Goal: Task Accomplishment & Management: Complete application form

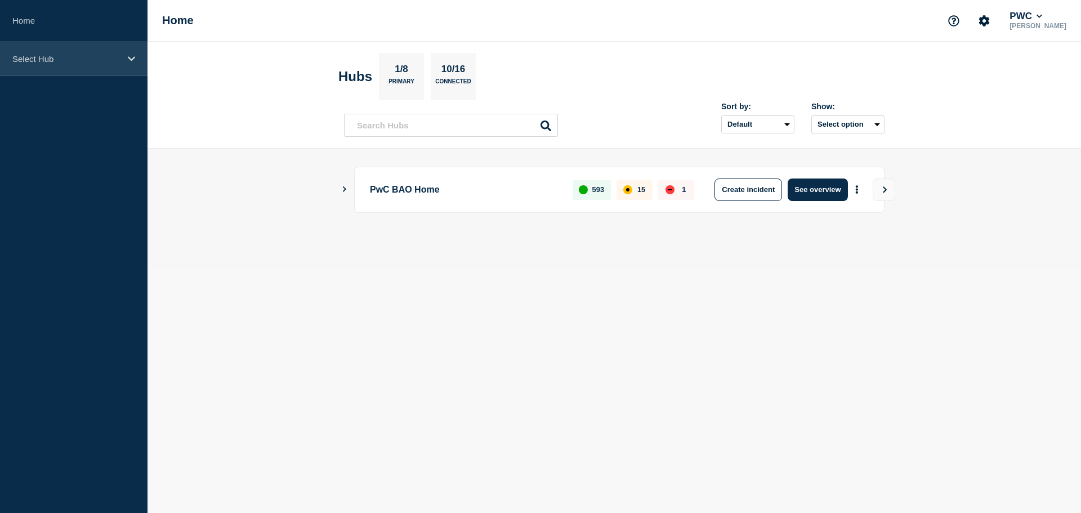
click at [92, 61] on p "Select Hub" at bounding box center [66, 59] width 108 height 10
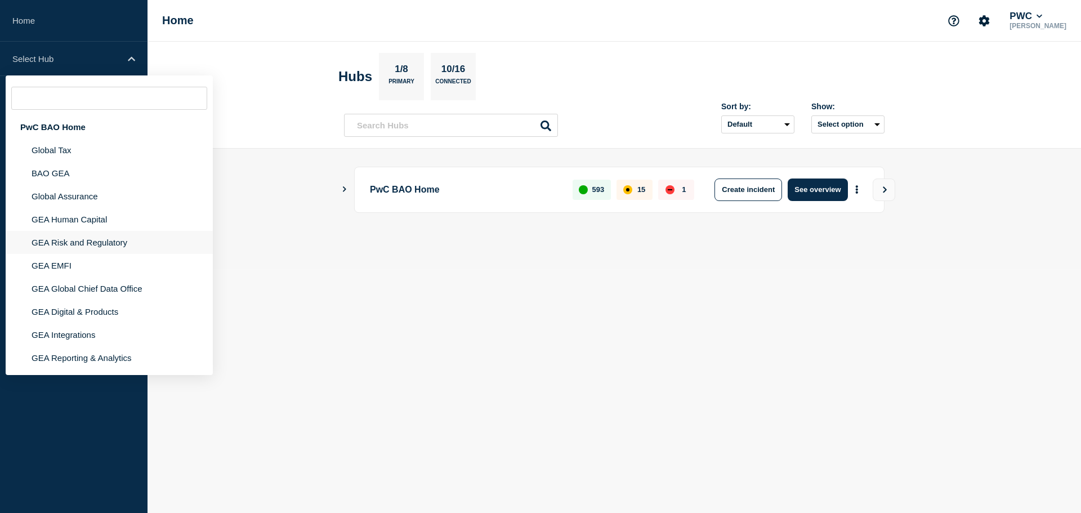
click at [93, 248] on li "GEA Risk and Regulatory" at bounding box center [109, 242] width 207 height 23
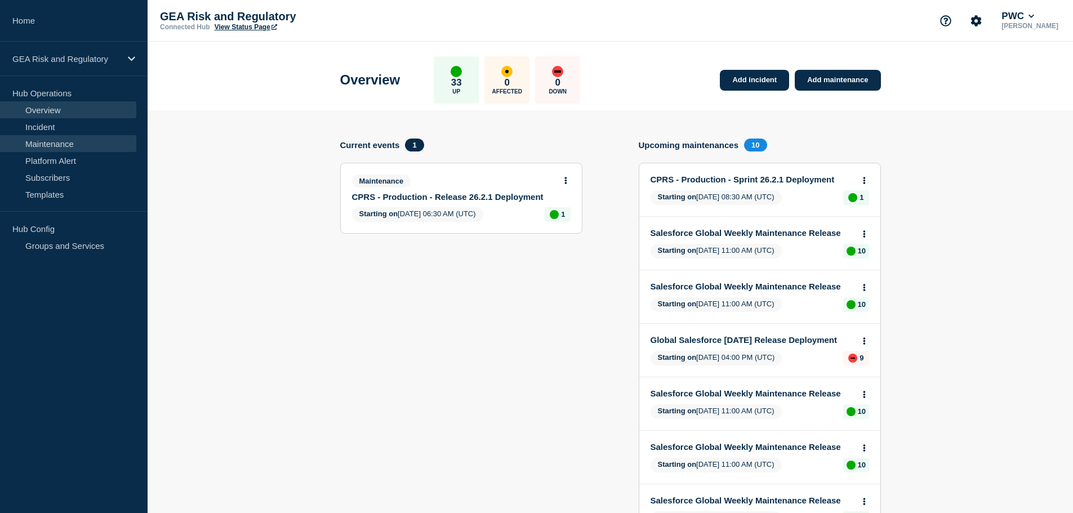
click at [73, 141] on link "Maintenance" at bounding box center [68, 143] width 136 height 17
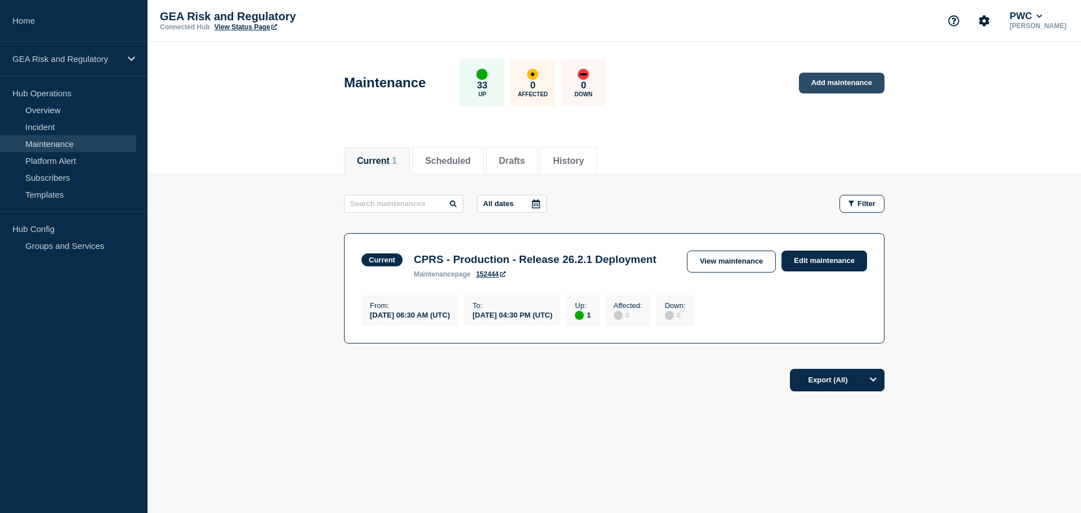
click at [836, 81] on link "Add maintenance" at bounding box center [842, 83] width 86 height 21
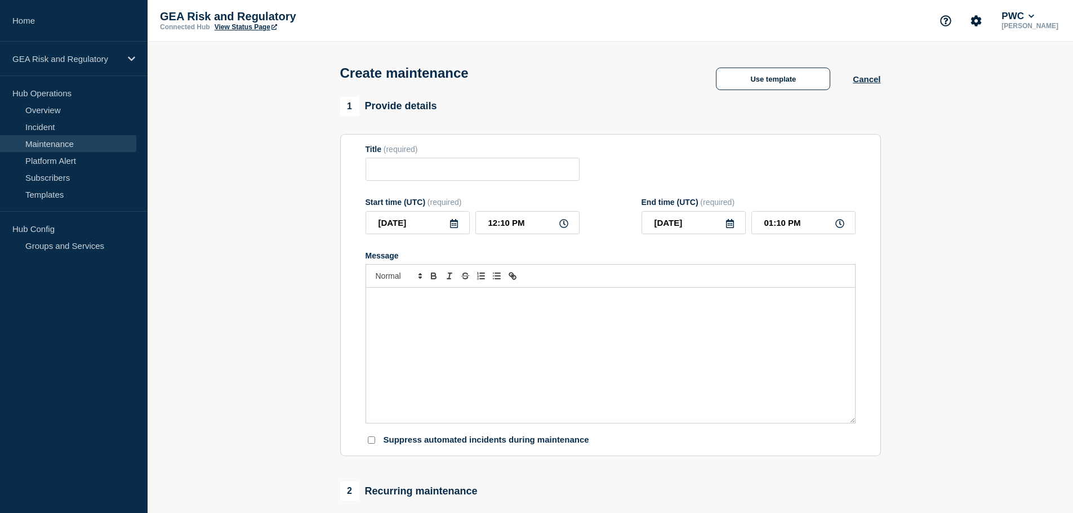
click at [447, 328] on div "Message" at bounding box center [610, 355] width 489 height 135
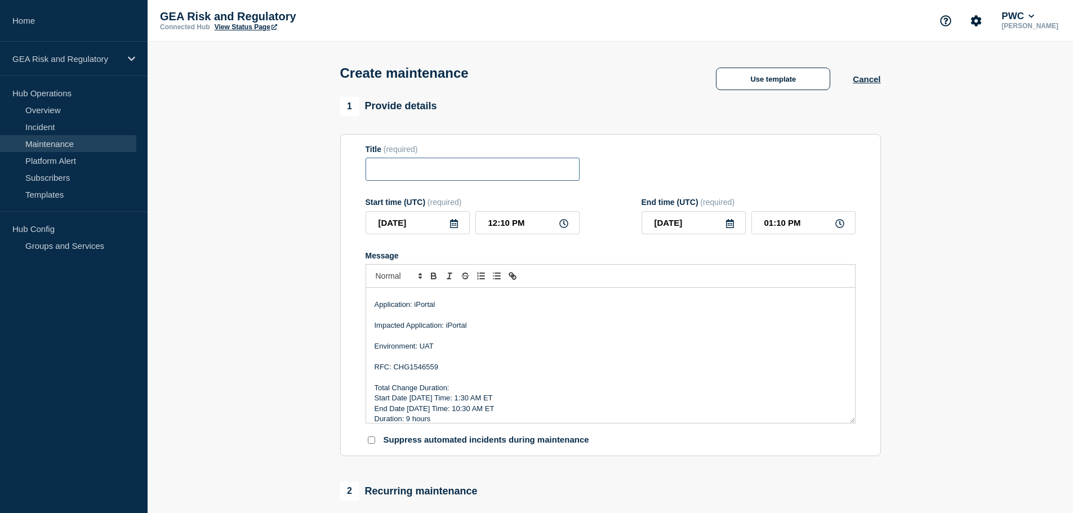
click at [432, 171] on input "Title" at bounding box center [472, 169] width 214 height 23
paste input "iPortal - UAT - Sprint 26.1.4 Deployment"
click at [425, 168] on input "iPortal - UAT - Sprint 26.1.4 Deployment" at bounding box center [472, 169] width 214 height 23
type input "iPortal - Production - Sprint 26.1.4 Deployment"
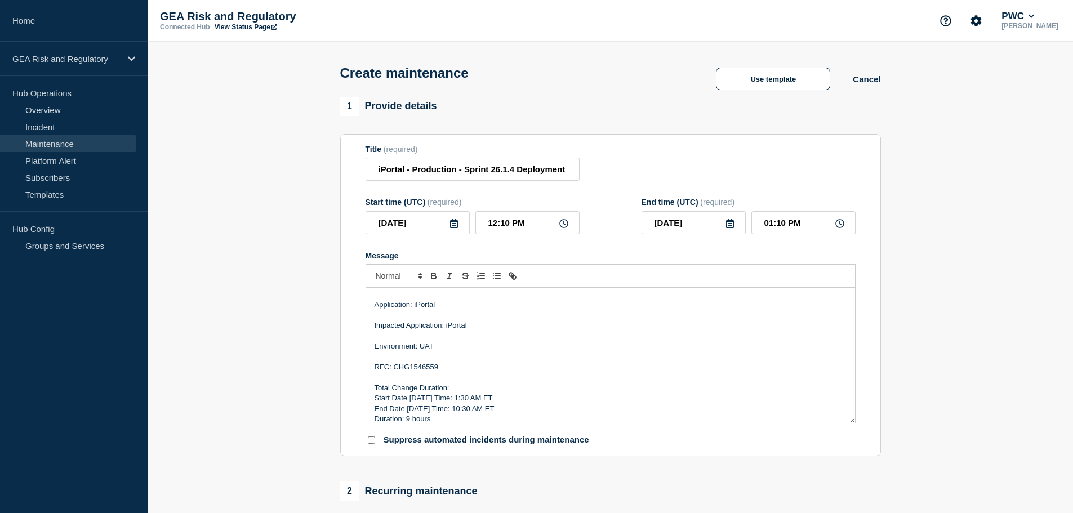
click at [422, 365] on p "RFC: CHG1546559" at bounding box center [610, 367] width 472 height 10
paste div "Message"
click at [432, 349] on p "Environment: UAT" at bounding box center [610, 346] width 472 height 10
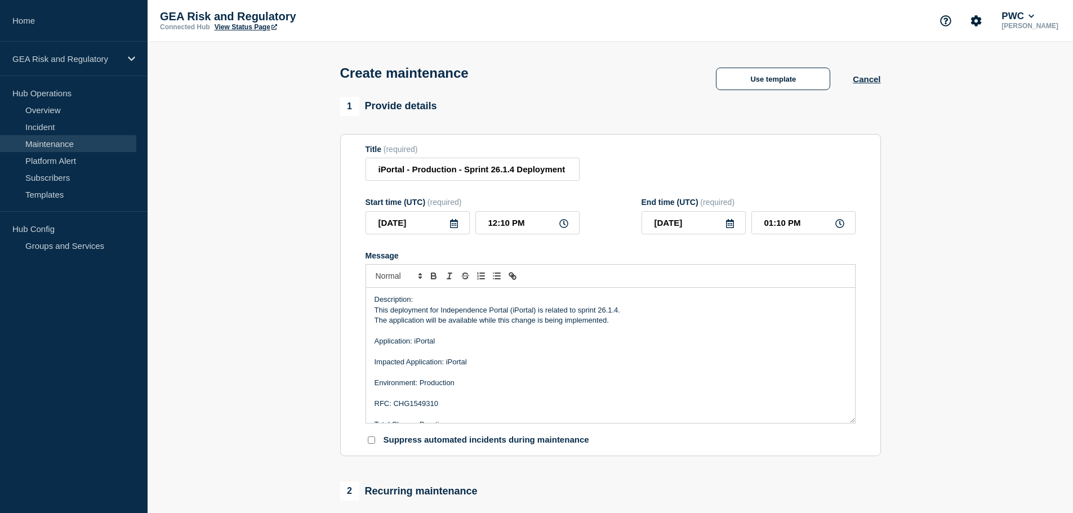
click at [584, 313] on p "This deployment for Independence Portal (iPortal) is related to sprint 26.1.4." at bounding box center [610, 310] width 472 height 10
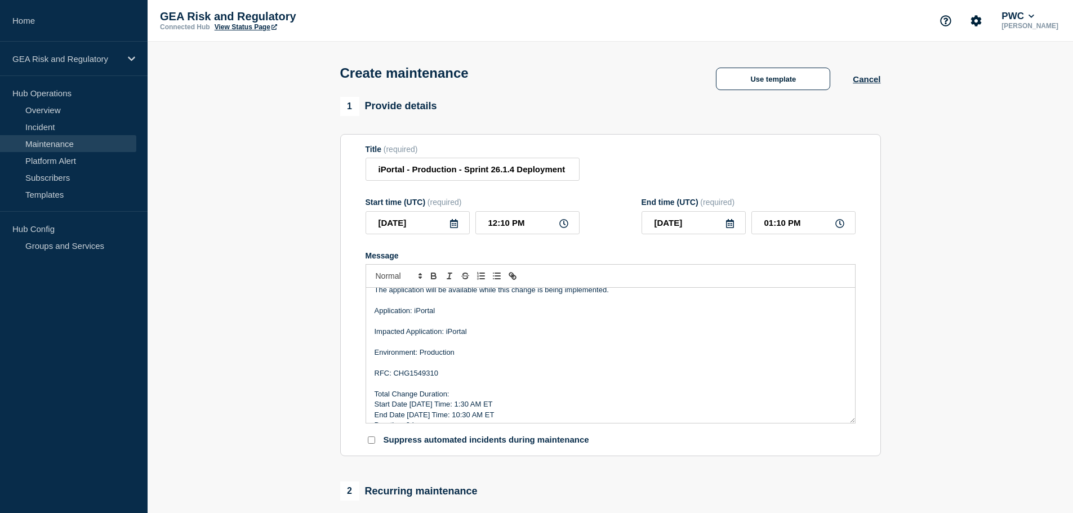
scroll to position [44, 0]
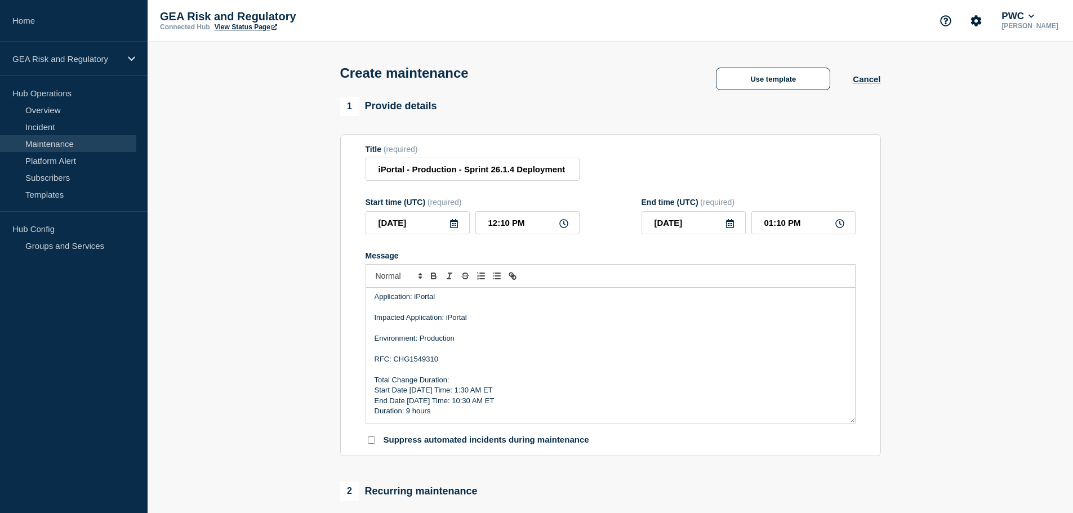
click at [427, 390] on p "Start Date [DATE] Time: 1:30 AM ET" at bounding box center [610, 390] width 472 height 10
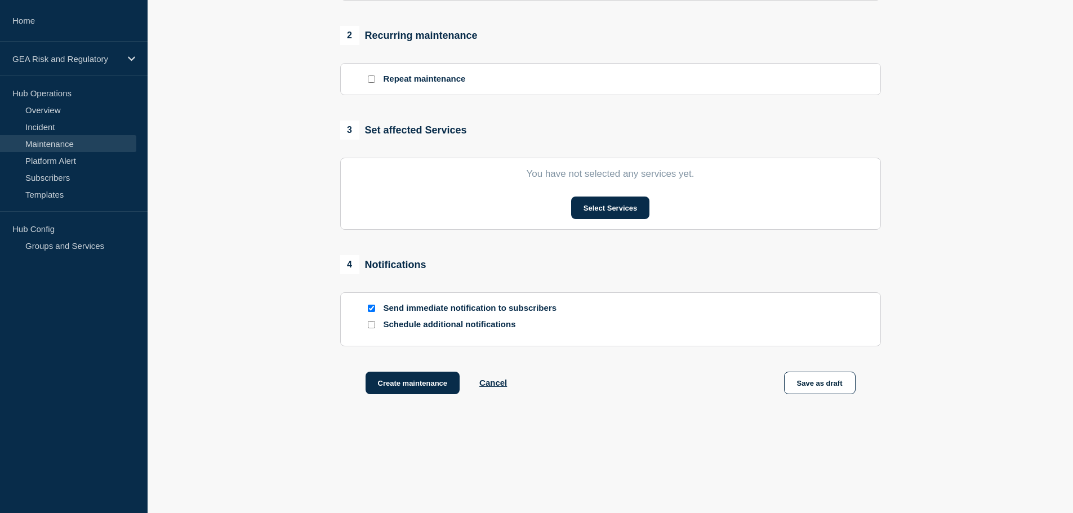
scroll to position [469, 0]
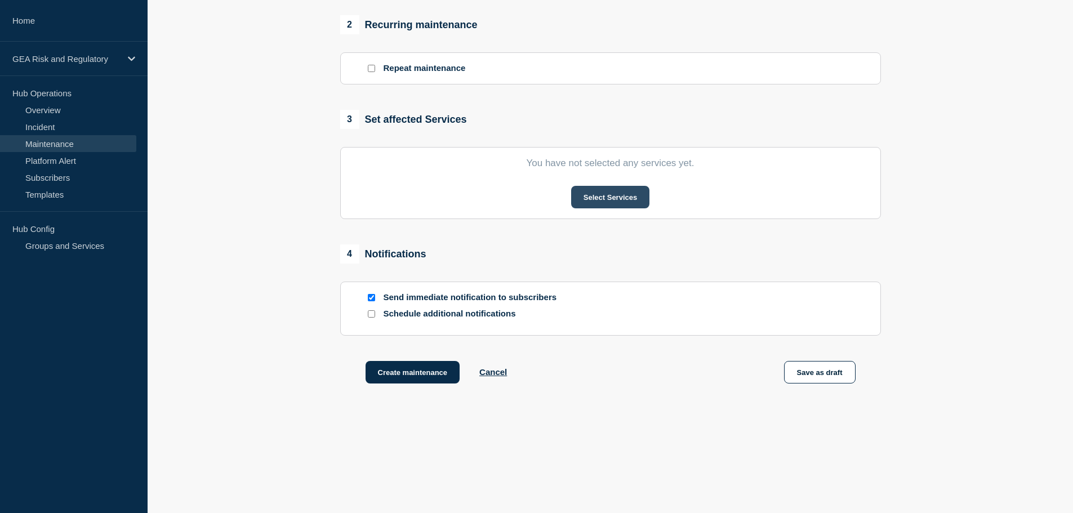
click at [608, 194] on button "Select Services" at bounding box center [610, 197] width 78 height 23
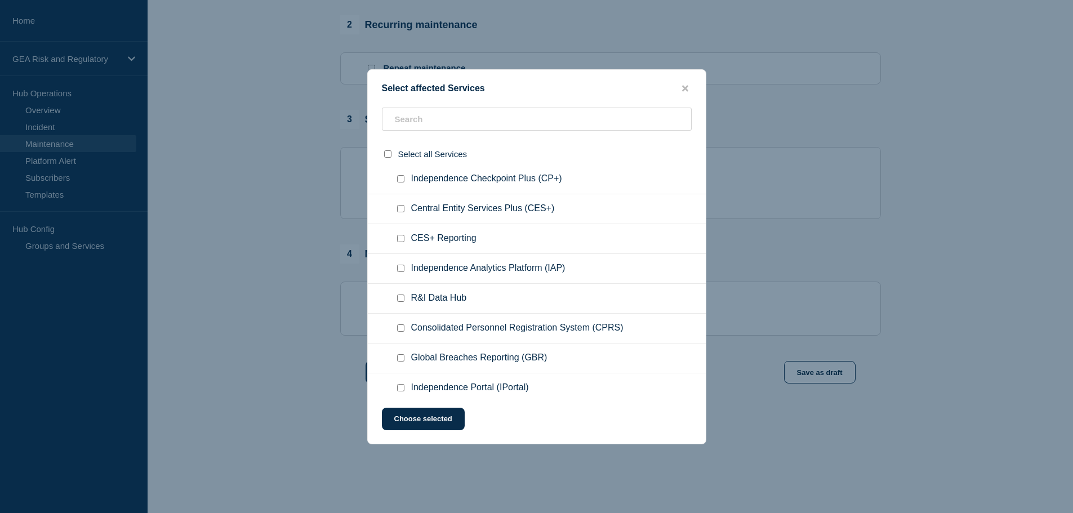
scroll to position [188, 0]
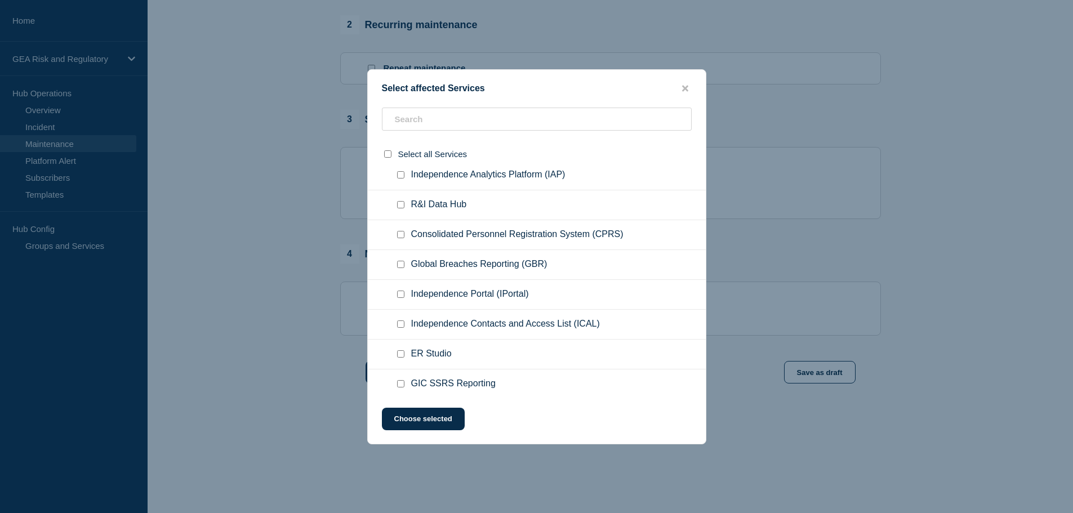
click at [400, 294] on input "Independence Portal (IPortal) checkbox" at bounding box center [400, 294] width 7 height 7
checkbox input "true"
click at [453, 421] on button "Choose selected" at bounding box center [423, 419] width 83 height 23
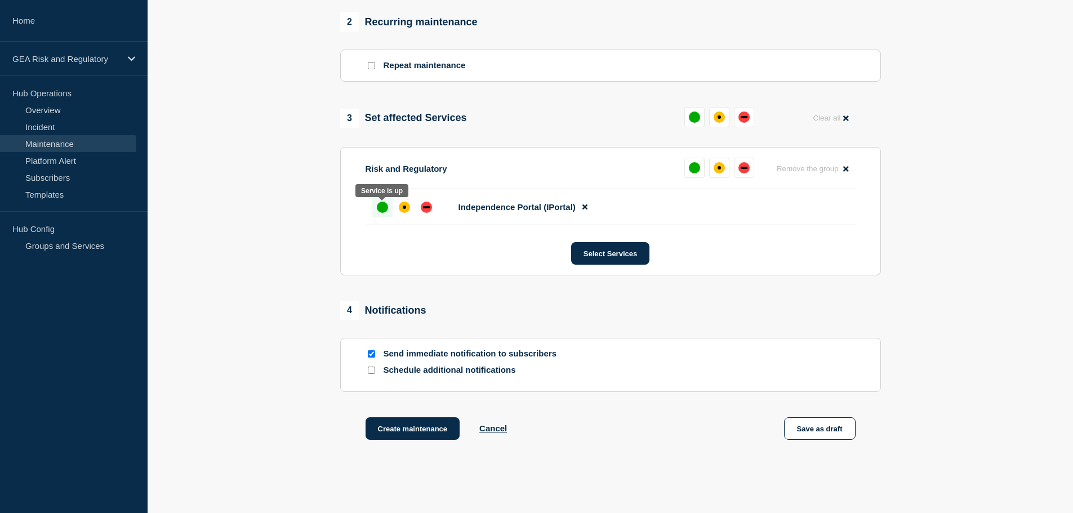
click at [378, 212] on div "up" at bounding box center [382, 207] width 11 height 11
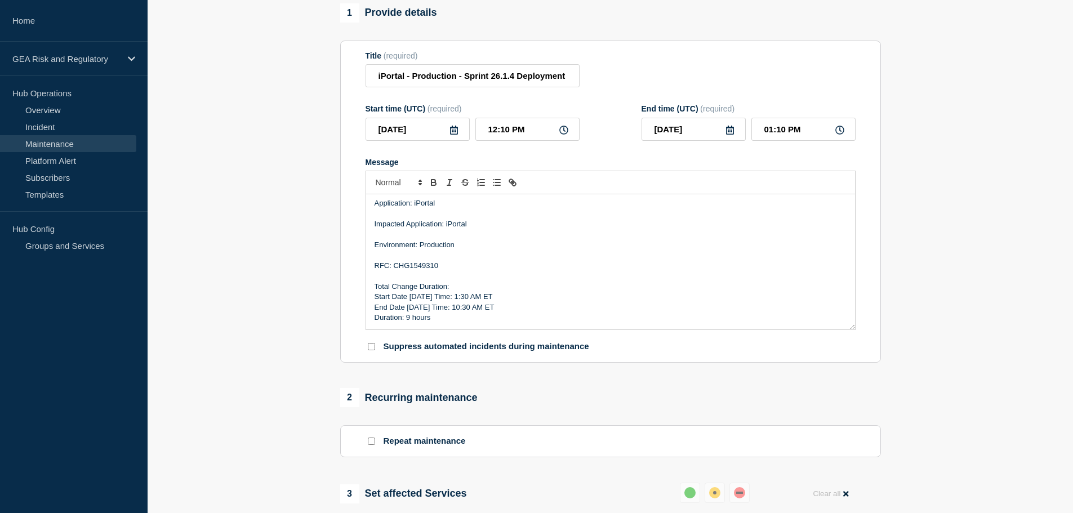
scroll to position [0, 0]
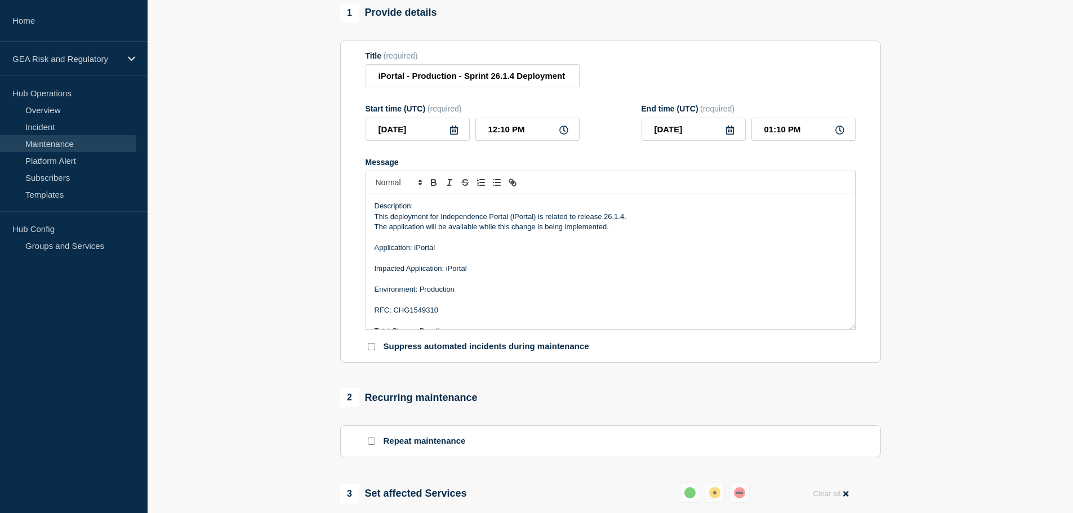
click at [454, 132] on icon at bounding box center [453, 130] width 9 height 9
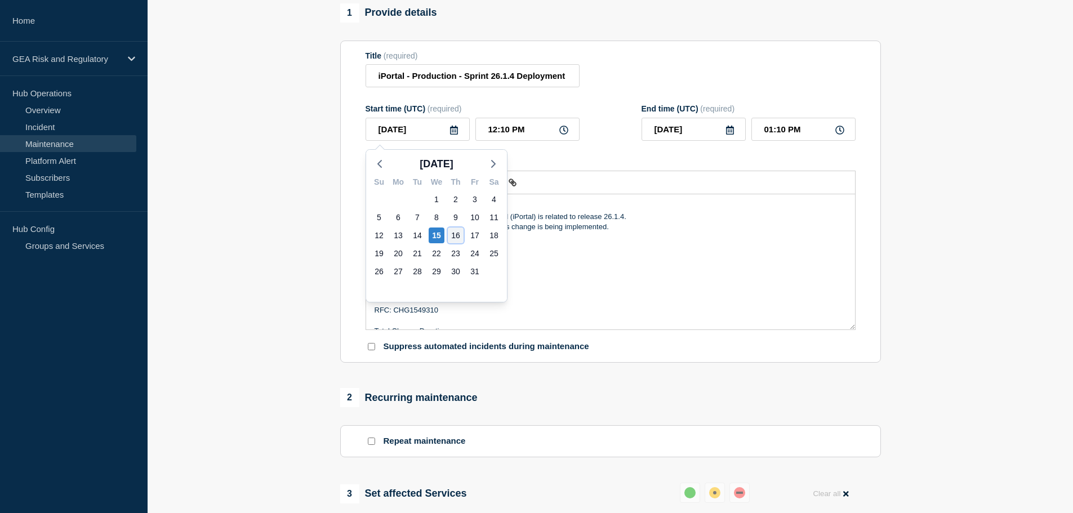
click at [460, 235] on div "16" at bounding box center [456, 235] width 16 height 16
type input "[DATE]"
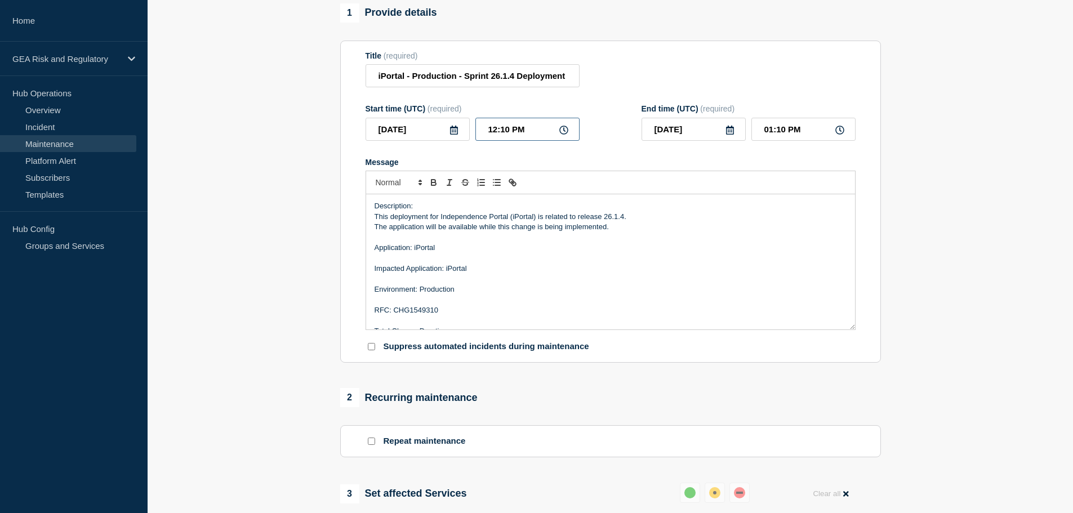
click at [483, 136] on input "12:10 PM" at bounding box center [527, 129] width 104 height 23
type input "02:10 PM"
type input "03:10 PM"
type input "05:10 PM"
type input "06:10 PM"
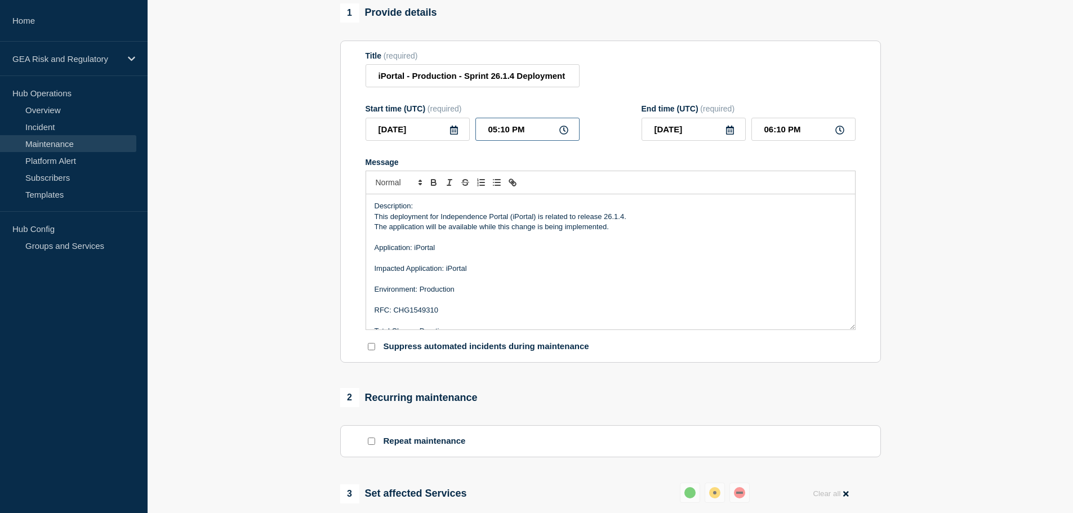
type input "05:30 PM"
type input "06:30 PM"
type input "05:30 AM"
click at [754, 137] on input "06:30 AM" at bounding box center [803, 129] width 104 height 23
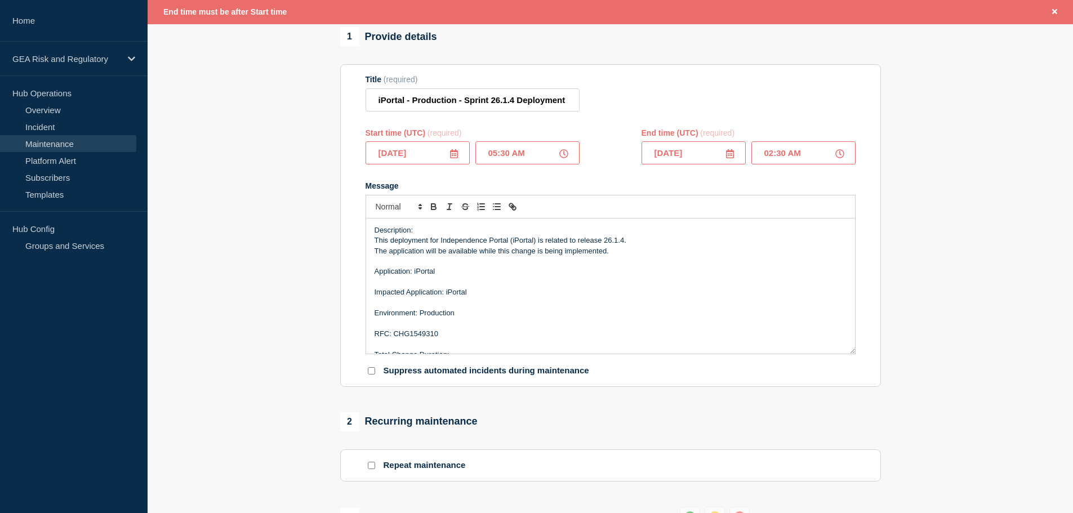
scroll to position [118, 0]
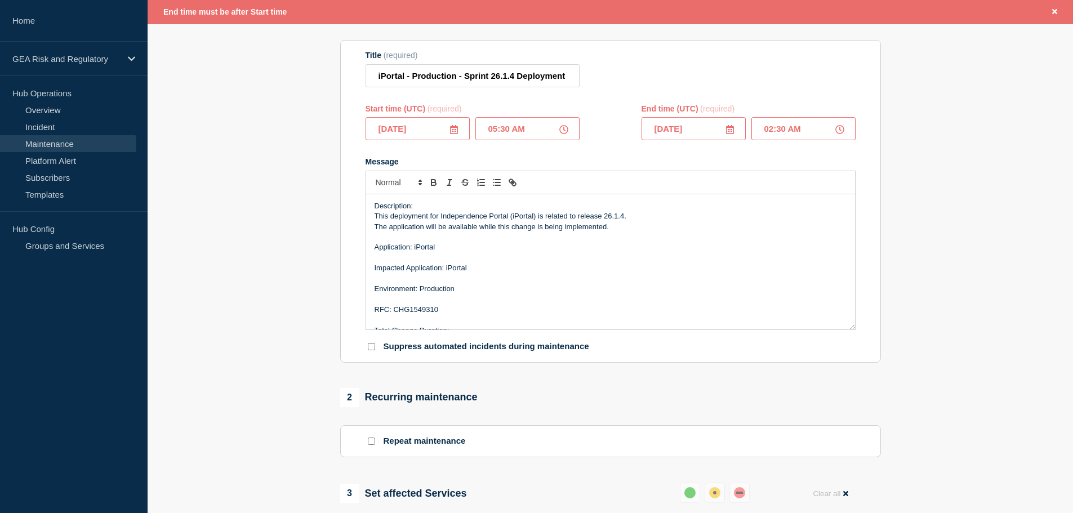
type input "02:30 PM"
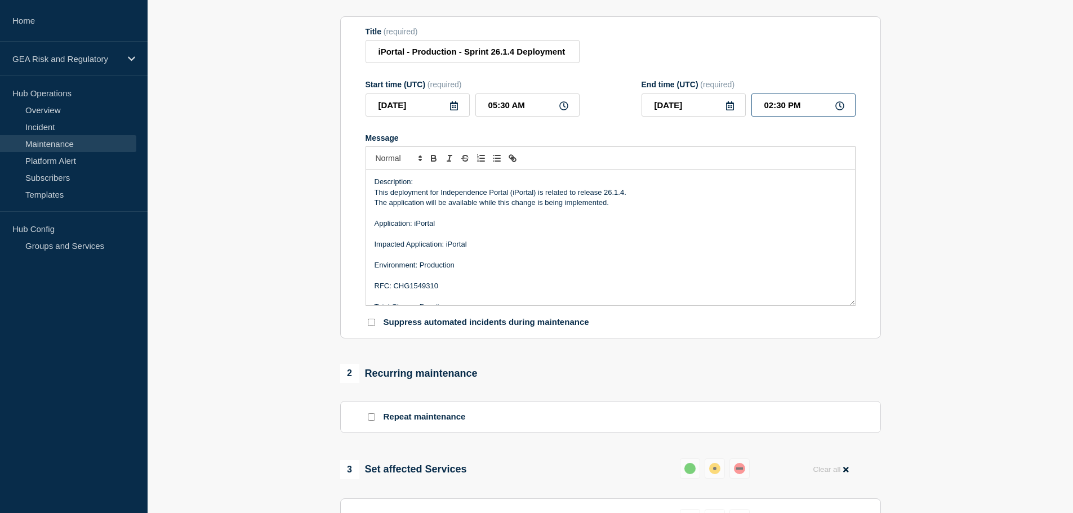
scroll to position [93, 0]
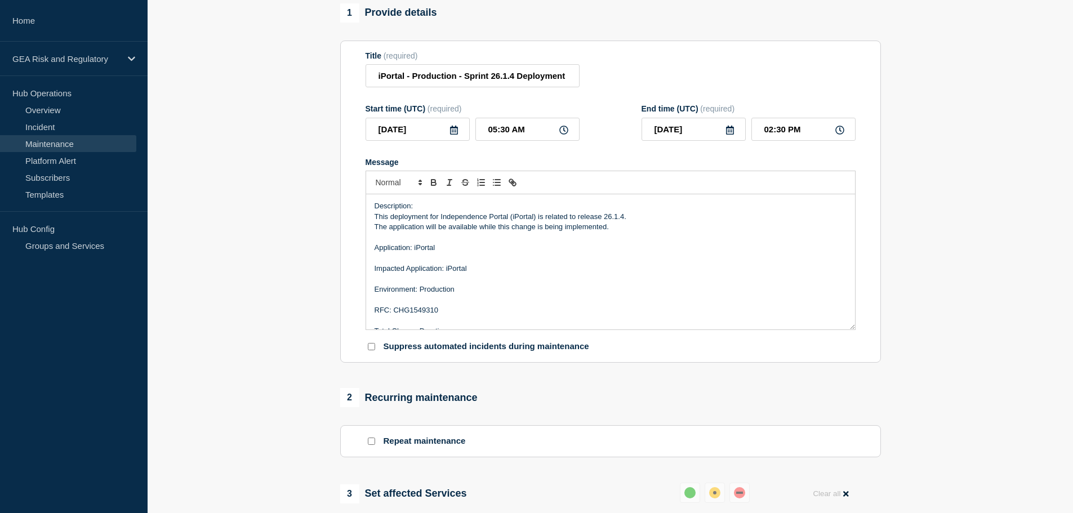
click at [614, 232] on p "The application will be available while this change is being implemented." at bounding box center [610, 227] width 472 height 10
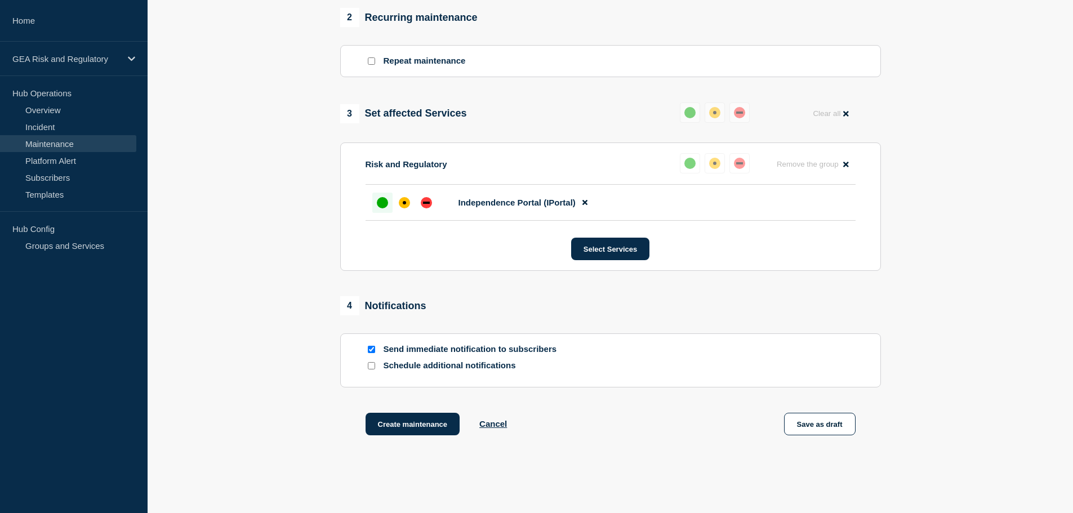
scroll to position [528, 0]
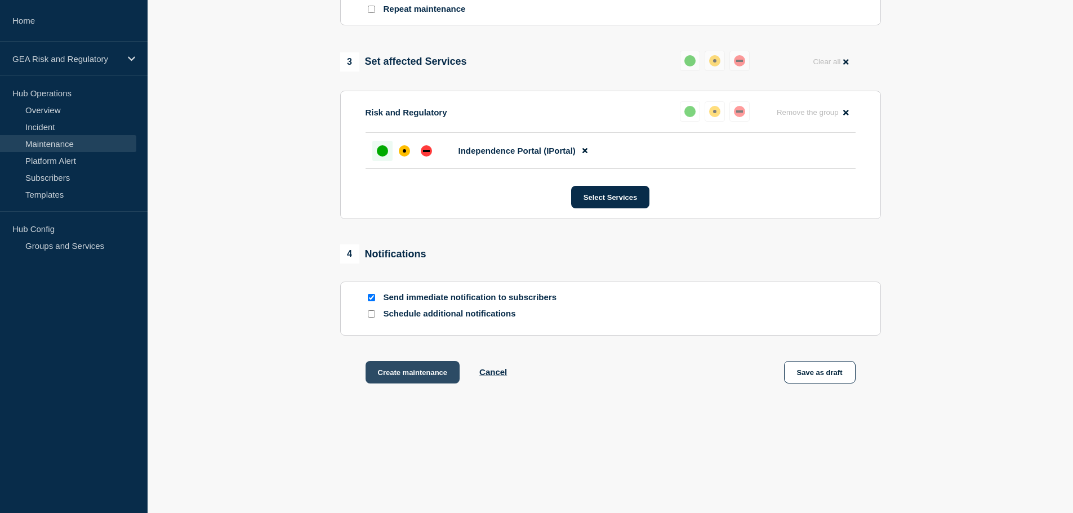
click at [431, 378] on button "Create maintenance" at bounding box center [412, 372] width 95 height 23
